Goal: Task Accomplishment & Management: Use online tool/utility

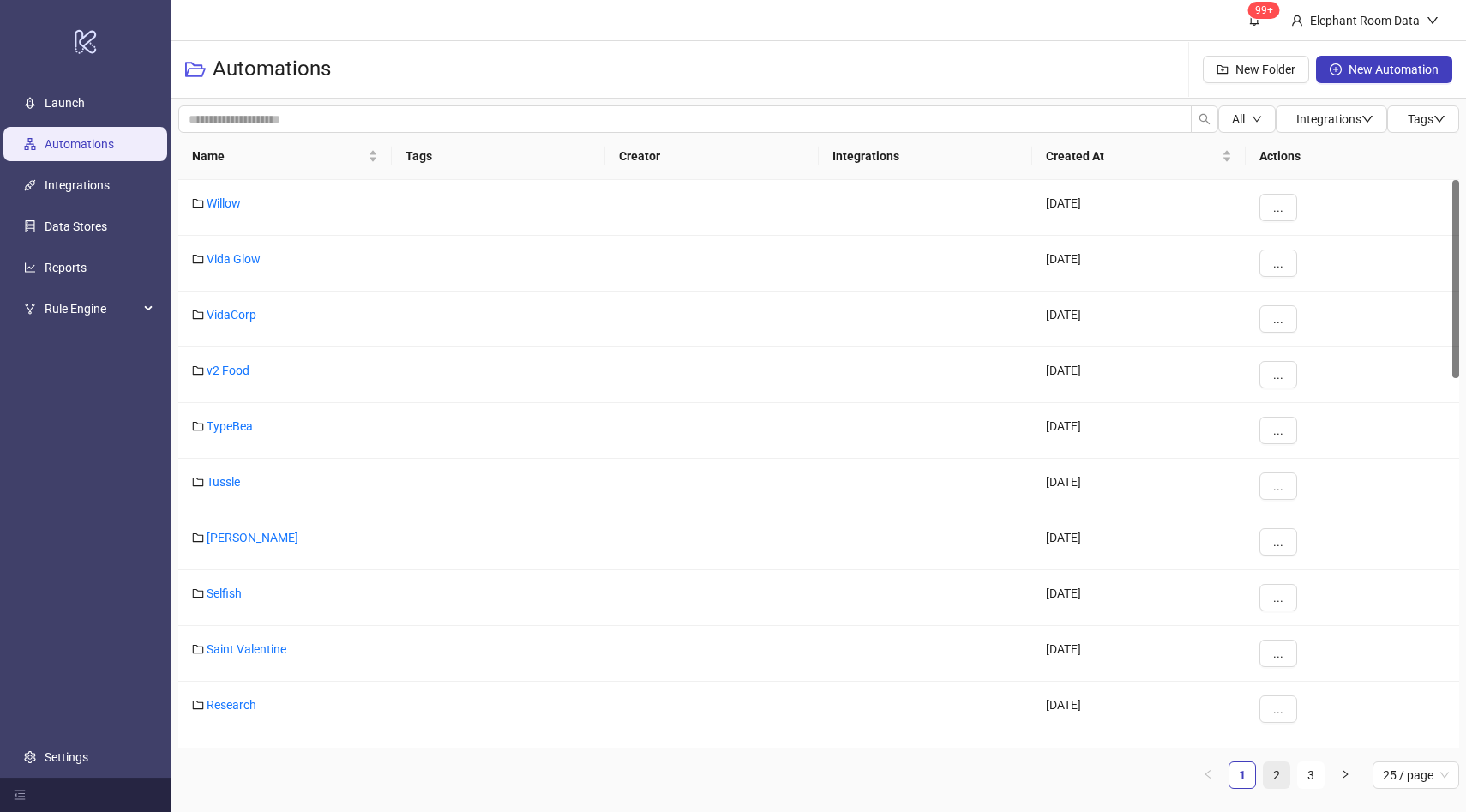
click at [1276, 775] on link "2" at bounding box center [1277, 775] width 26 height 26
click at [244, 483] on link "Bed Threads" at bounding box center [240, 482] width 67 height 14
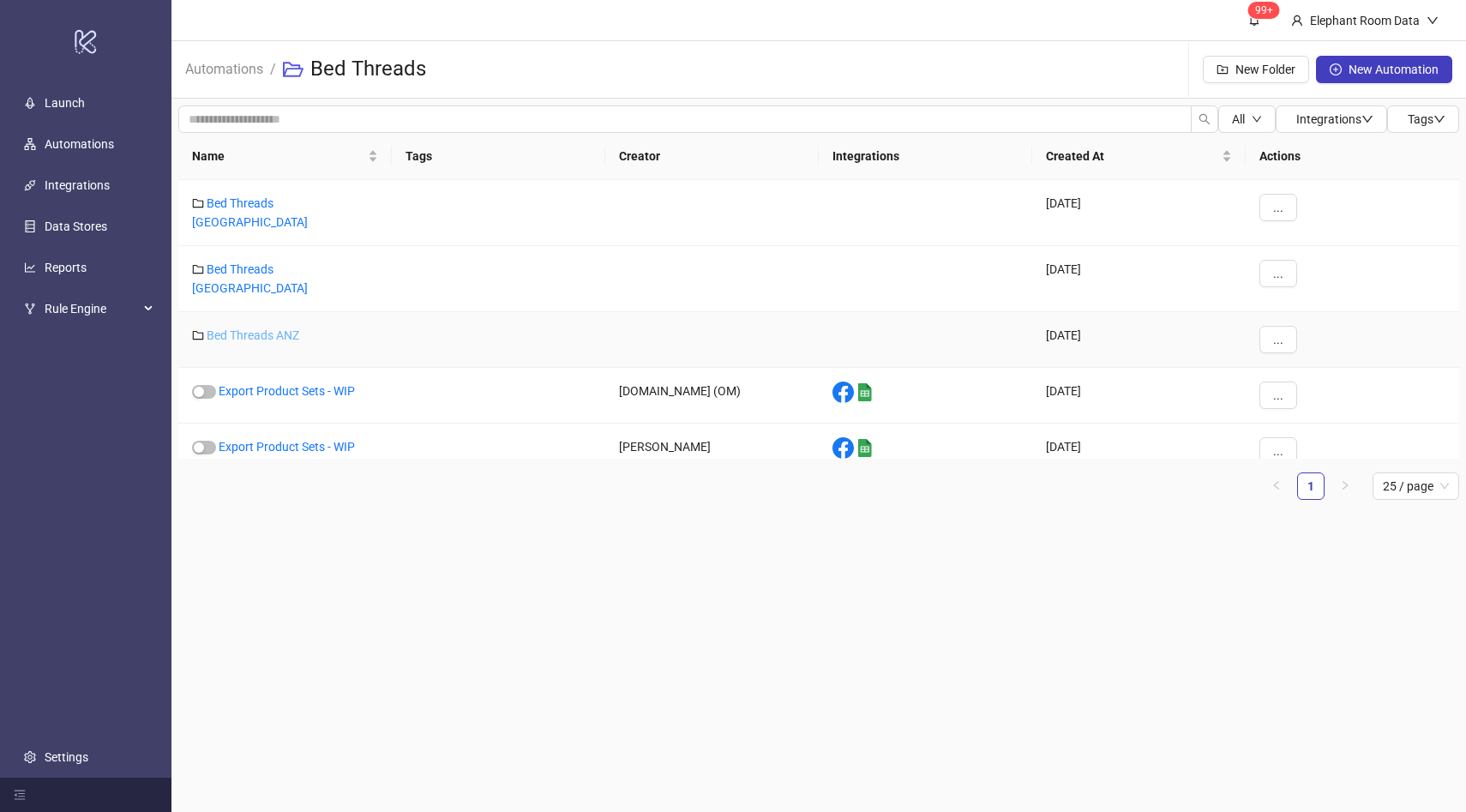
click at [282, 328] on link "Bed Threads ANZ" at bounding box center [252, 335] width 93 height 14
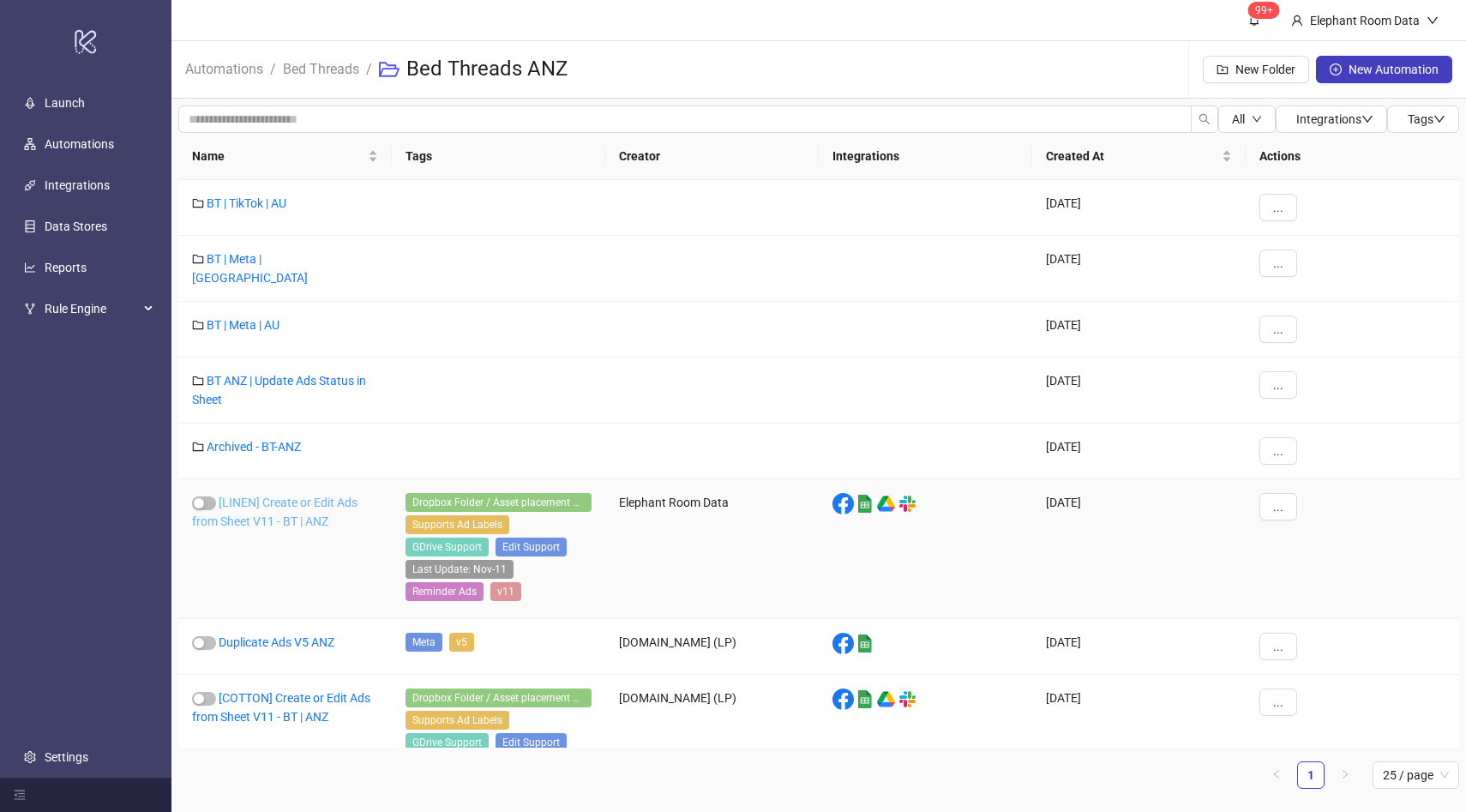
click at [282, 512] on link "[LINEN] Create or Edit Ads from Sheet V11 - BT | ANZ" at bounding box center [274, 512] width 166 height 33
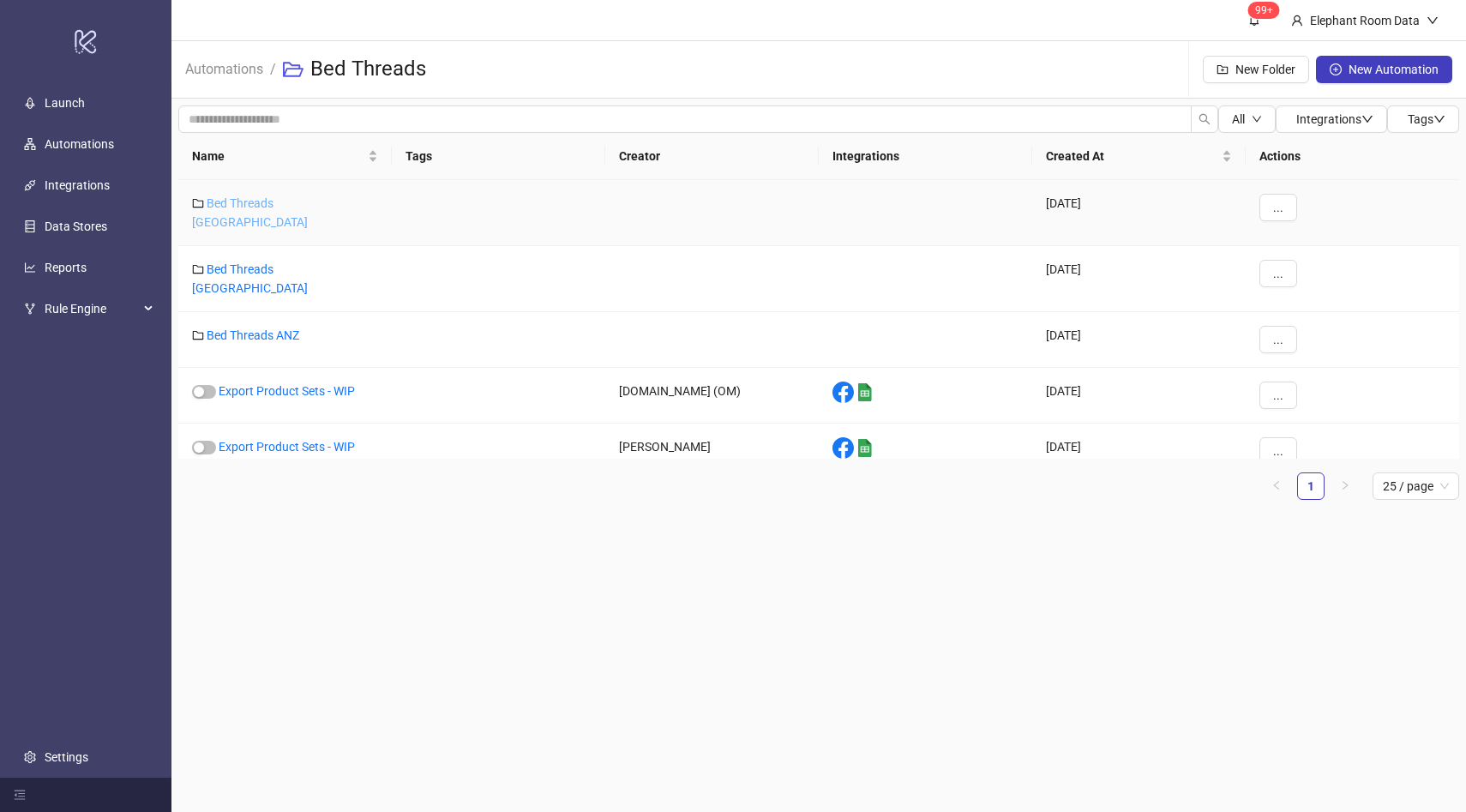
click at [285, 205] on link "Bed Threads [GEOGRAPHIC_DATA]" at bounding box center [249, 212] width 116 height 33
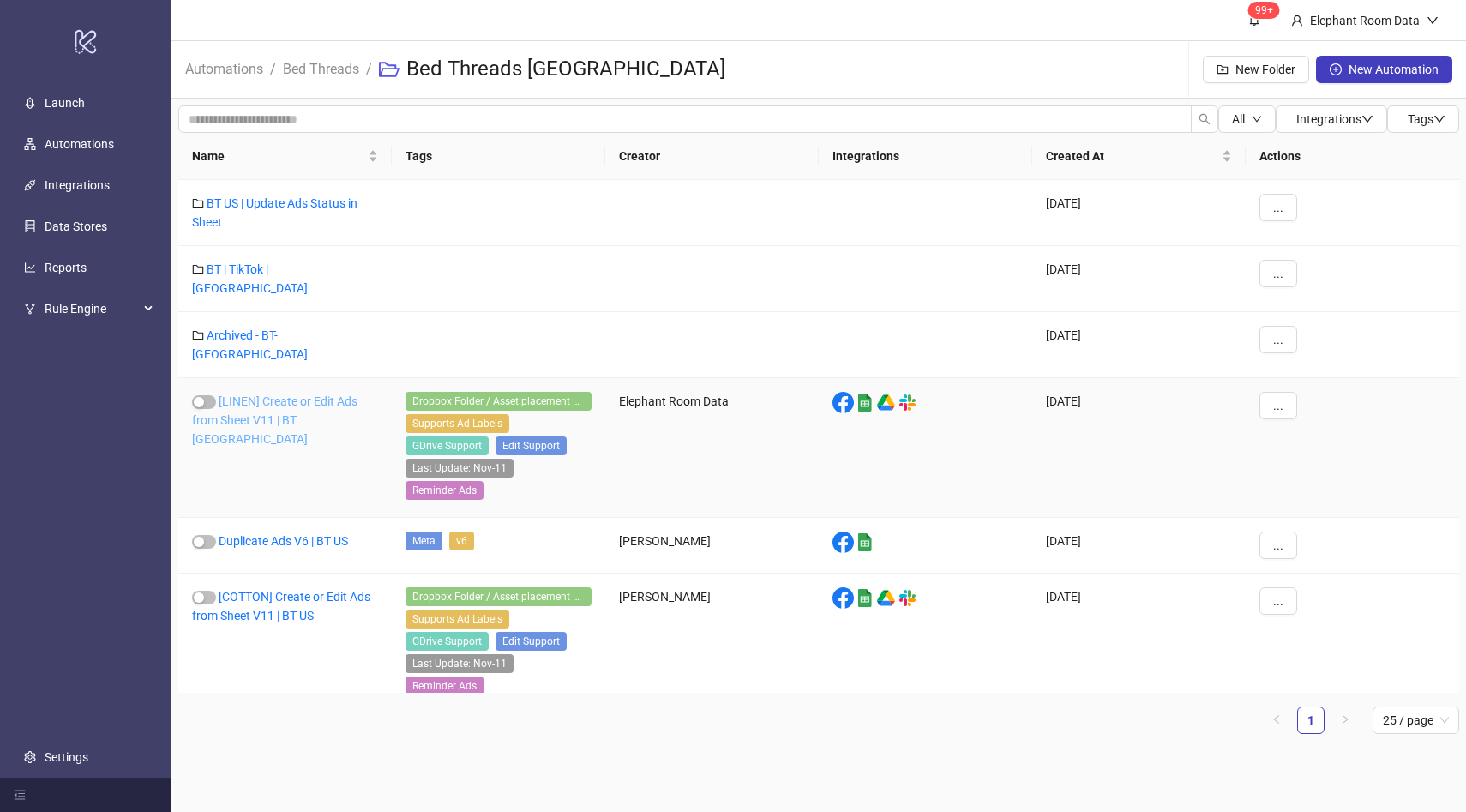
click at [298, 394] on link "[LINEN] Create or Edit Ads from Sheet V11 | BT [GEOGRAPHIC_DATA]" at bounding box center [274, 420] width 166 height 52
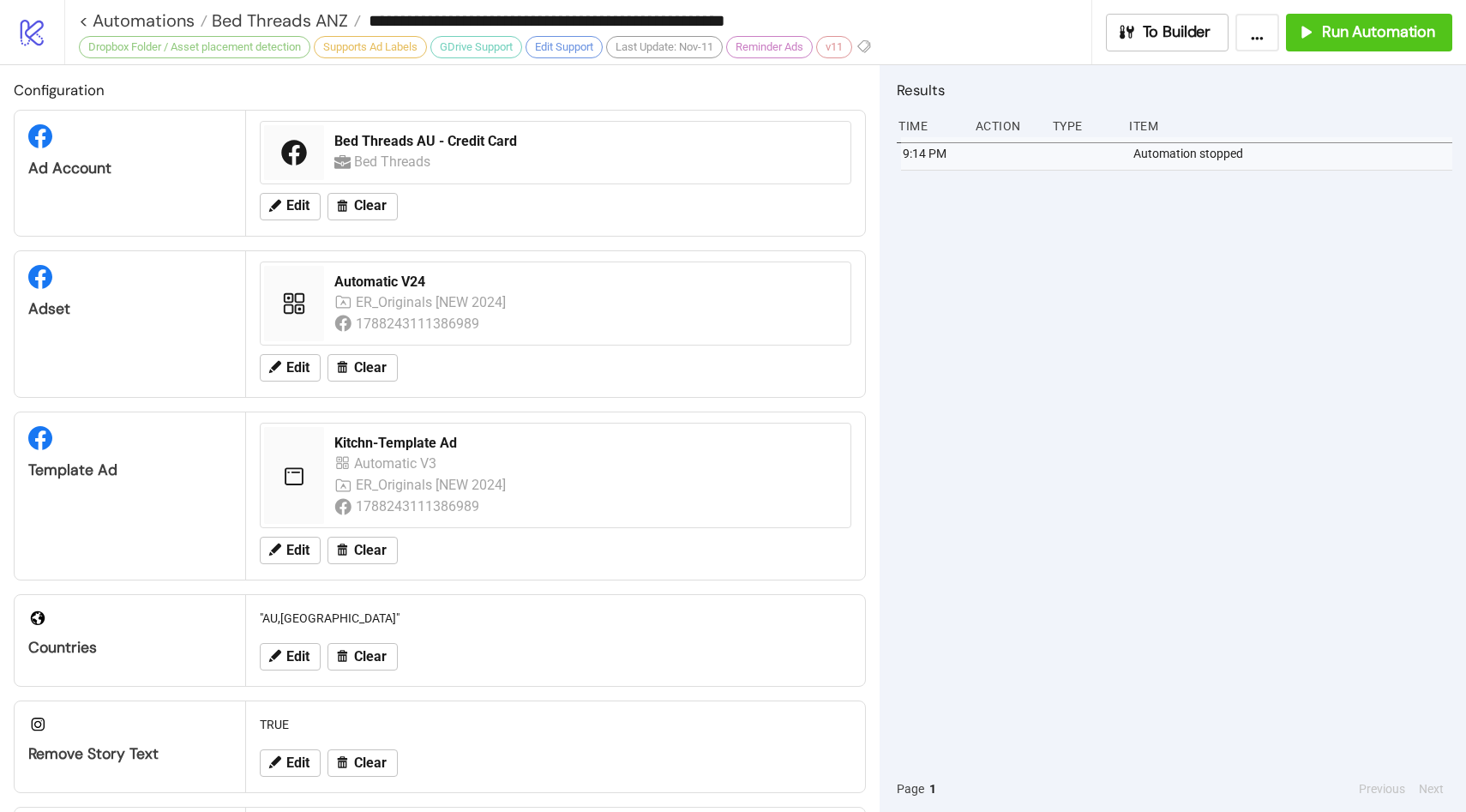
type input "**********"
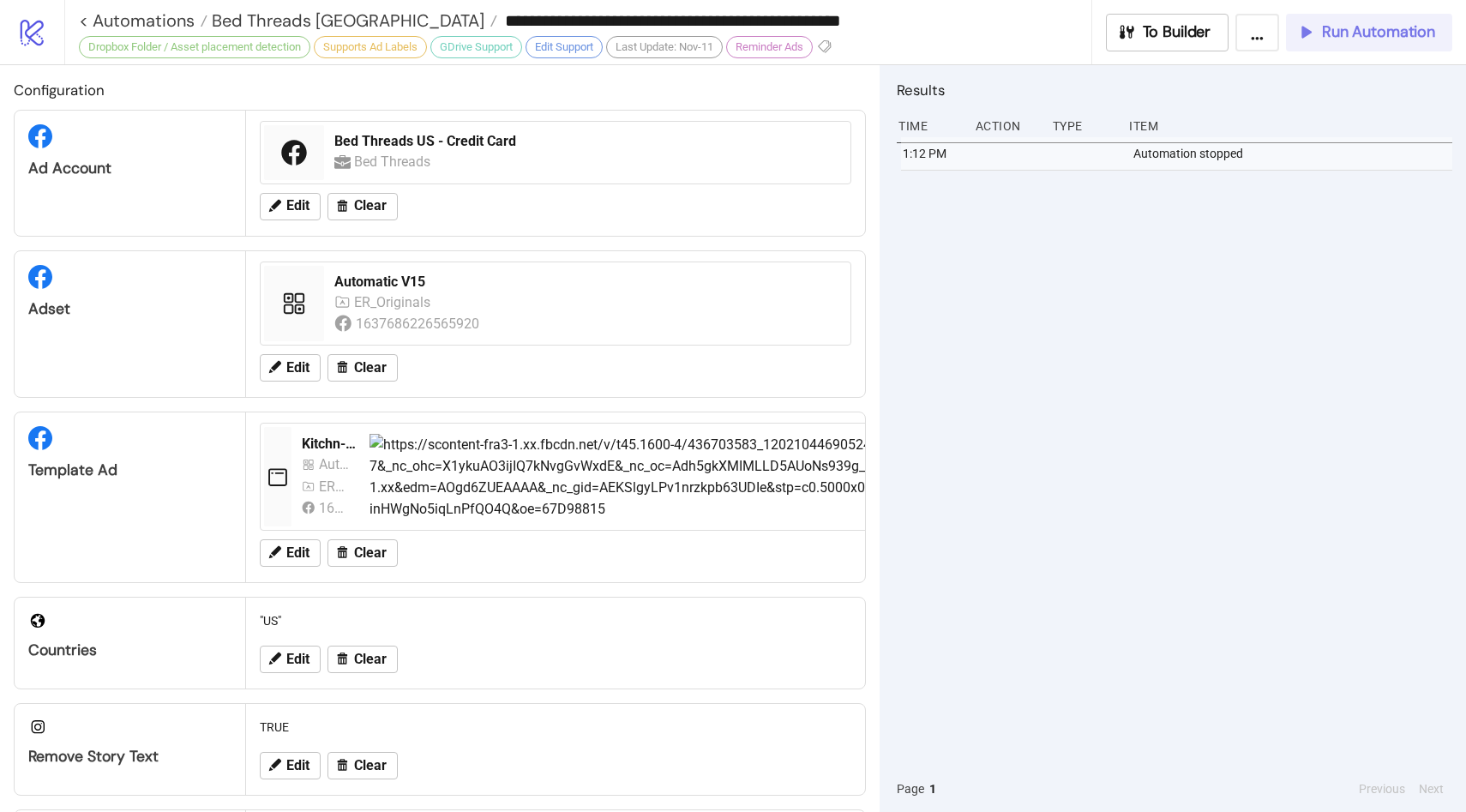
click at [1386, 37] on span "Run Automation" at bounding box center [1378, 32] width 113 height 20
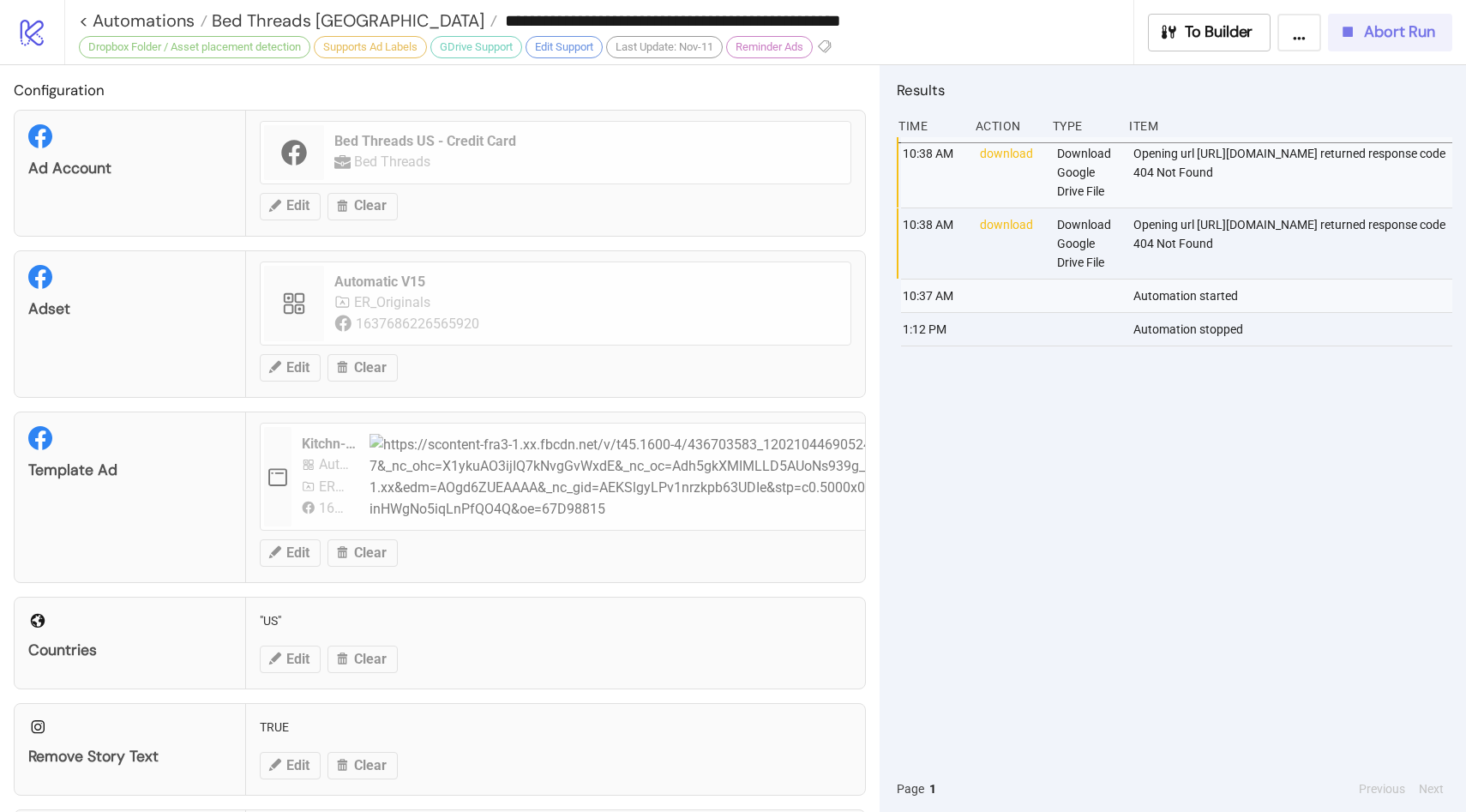
click at [1380, 28] on span "Abort Run" at bounding box center [1399, 32] width 71 height 20
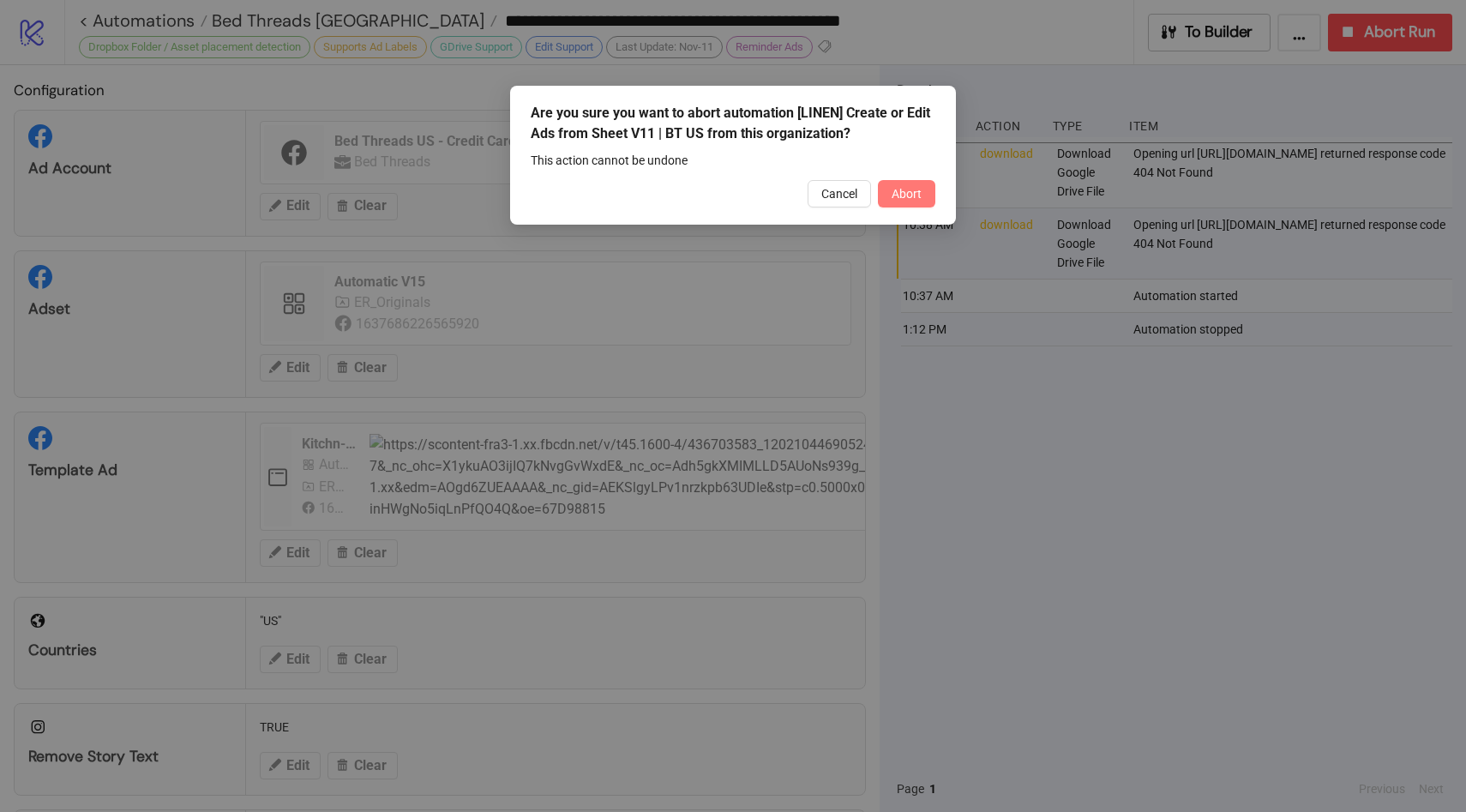
click at [921, 190] on span "Abort" at bounding box center [907, 194] width 30 height 14
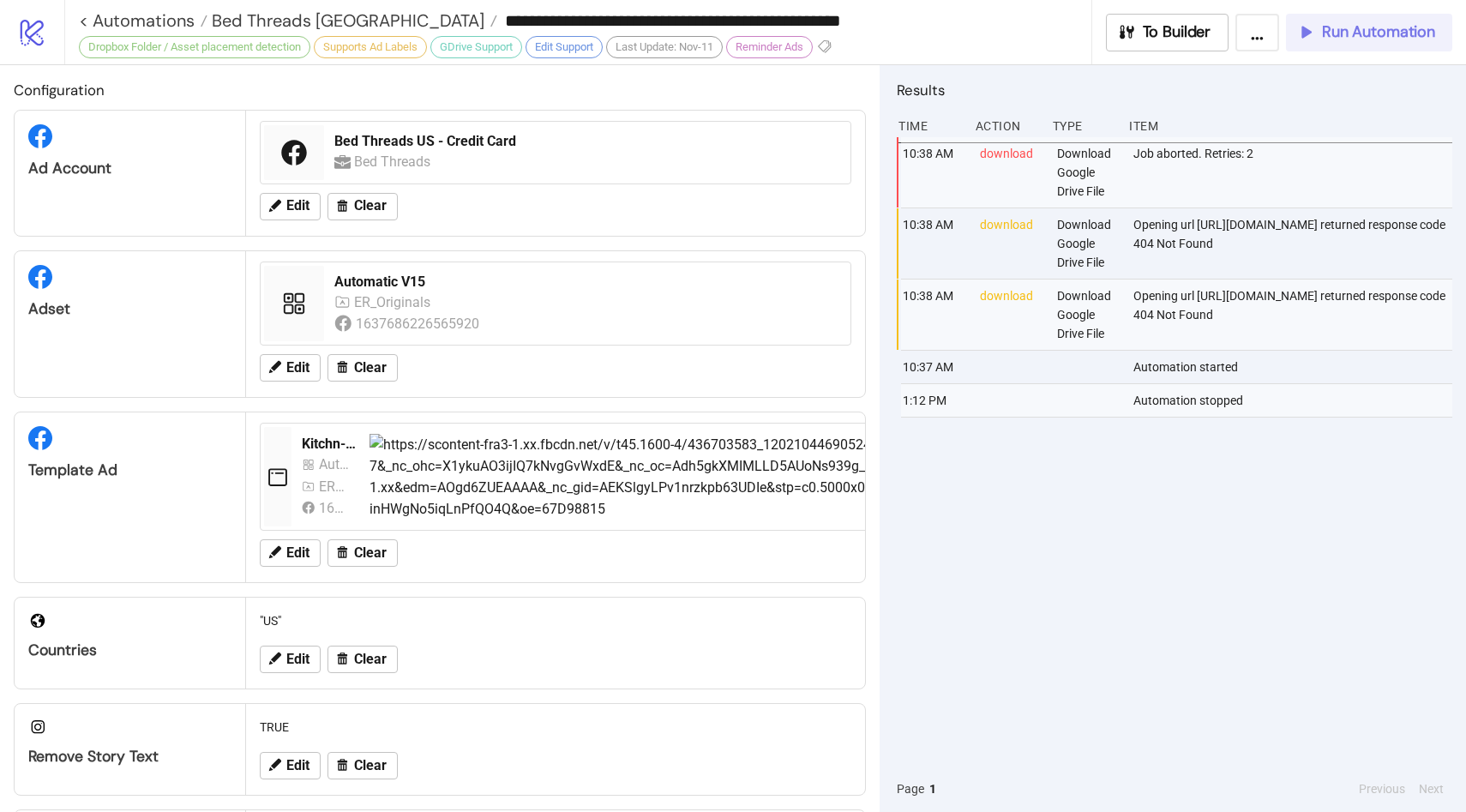
click at [1334, 42] on button "Run Automation" at bounding box center [1369, 33] width 167 height 38
